Goal: Task Accomplishment & Management: Manage account settings

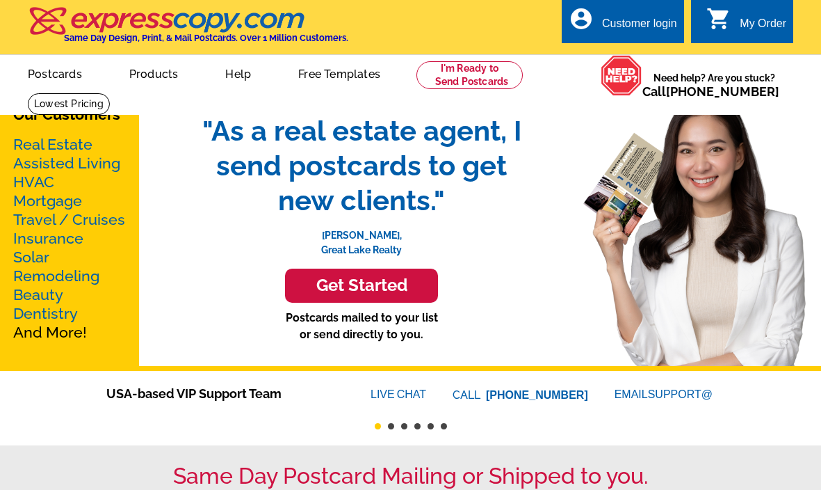
click at [643, 22] on div "Customer login" at bounding box center [639, 26] width 75 height 19
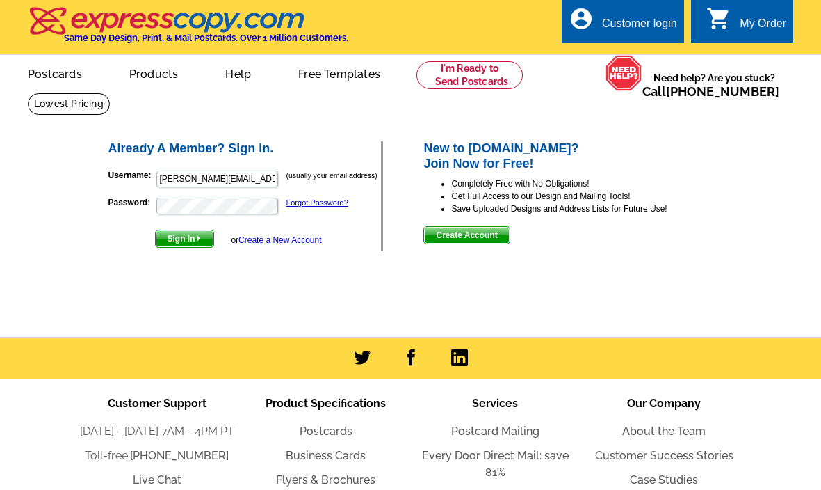
drag, startPoint x: 243, startPoint y: 358, endPoint x: 239, endPoint y: 302, distance: 56.5
click at [239, 310] on body "Customer Login Create New Account local_phone Same Day Design, Print, & Mail Po…" at bounding box center [410, 325] width 821 height 650
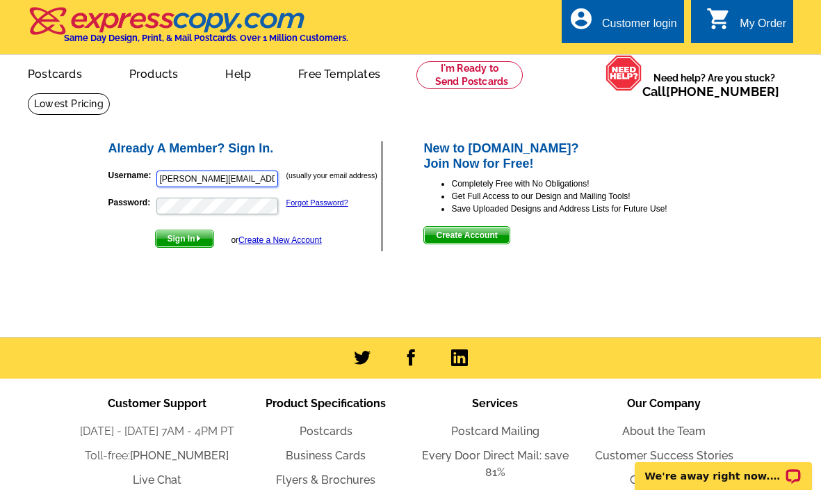
click at [203, 177] on input "[PERSON_NAME][EMAIL_ADDRESS][DOMAIN_NAME]" at bounding box center [217, 178] width 122 height 17
type input "[PERSON_NAME][EMAIL_ADDRESS][DOMAIN_NAME]"
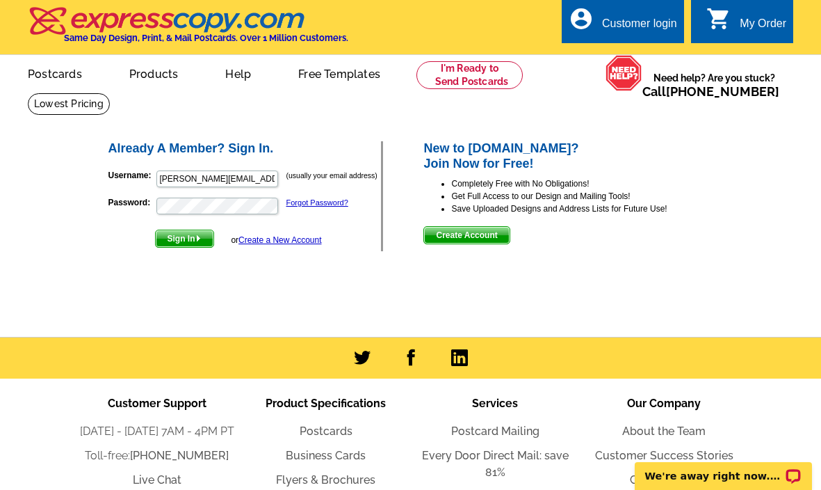
click at [198, 235] on img "submit" at bounding box center [198, 238] width 6 height 6
